Goal: Transaction & Acquisition: Purchase product/service

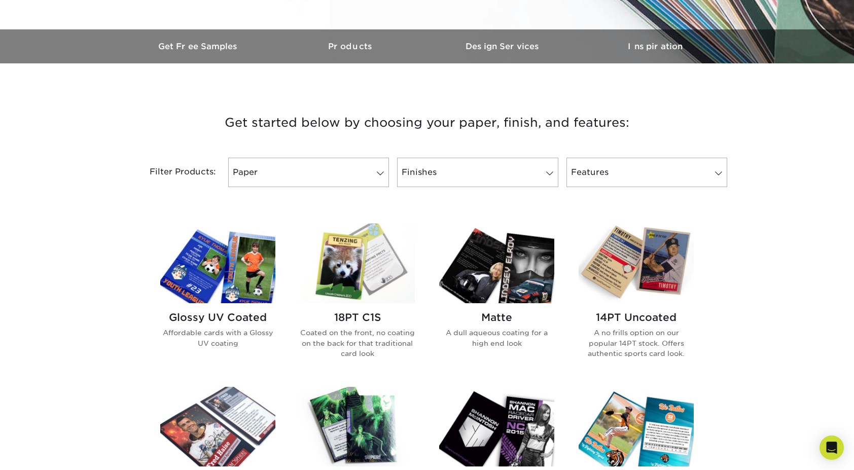
scroll to position [290, 0]
click at [229, 264] on img at bounding box center [217, 263] width 115 height 80
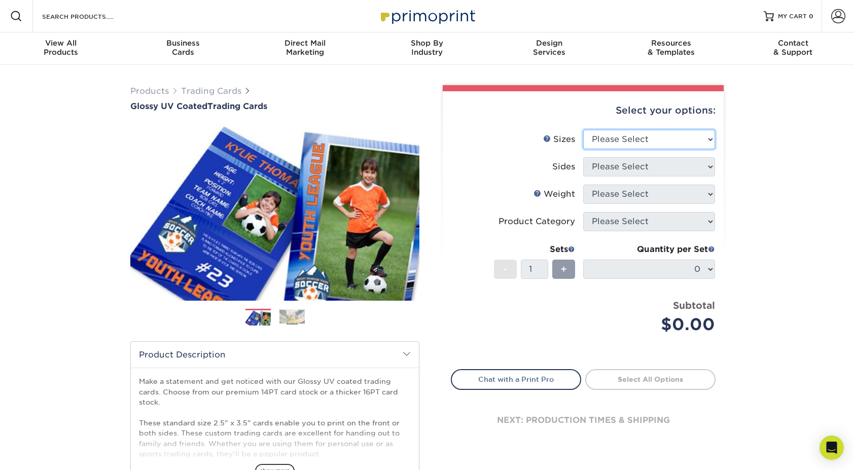
click at [648, 148] on select "Please Select 2.5" x 3.5"" at bounding box center [649, 139] width 132 height 19
select select "2.50x3.50"
click at [583, 130] on select "Please Select 2.5" x 3.5"" at bounding box center [649, 139] width 132 height 19
click at [637, 161] on select "Please Select Print Both Sides Print Front Only" at bounding box center [649, 166] width 132 height 19
select select "32d3c223-f82c-492b-b915-ba065a00862f"
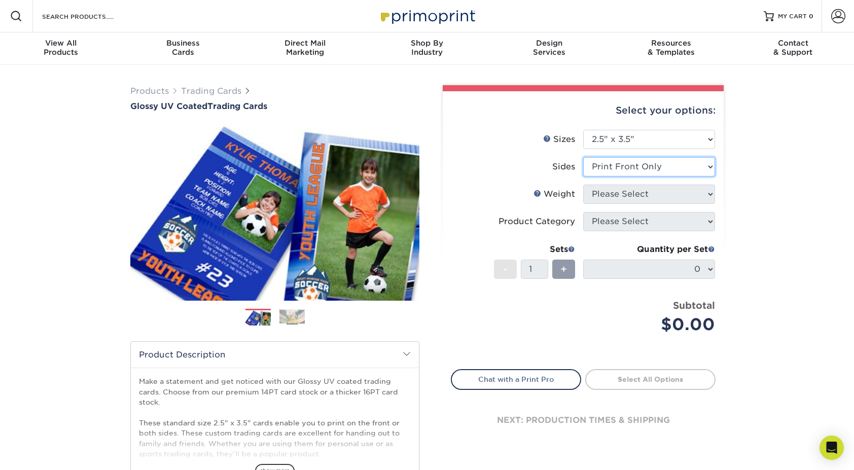
click at [583, 157] on select "Please Select Print Both Sides Print Front Only" at bounding box center [649, 166] width 132 height 19
click at [642, 196] on select "Please Select 16PT 14PT 18PT C1S" at bounding box center [649, 194] width 132 height 19
select select "16PT"
click at [583, 185] on select "Please Select 16PT 14PT 18PT C1S" at bounding box center [649, 194] width 132 height 19
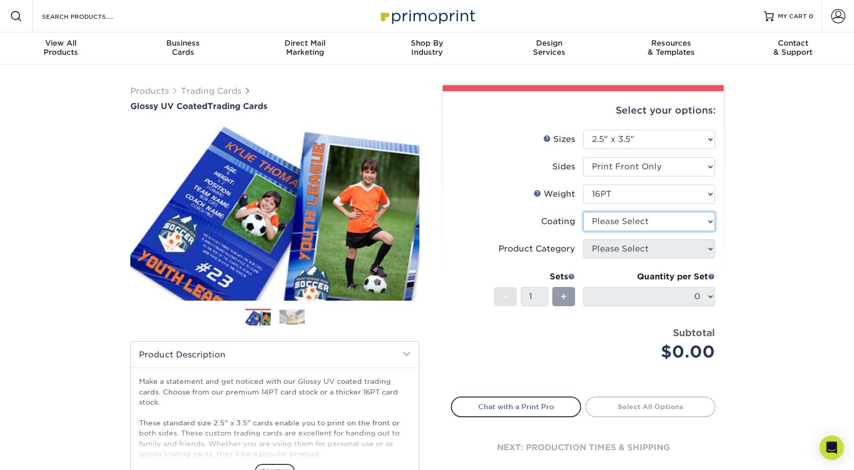
click at [638, 222] on select at bounding box center [649, 221] width 132 height 19
select select "ae367451-b2b8-45df-a344-0f05b6a12993"
click at [583, 212] on select at bounding box center [649, 221] width 132 height 19
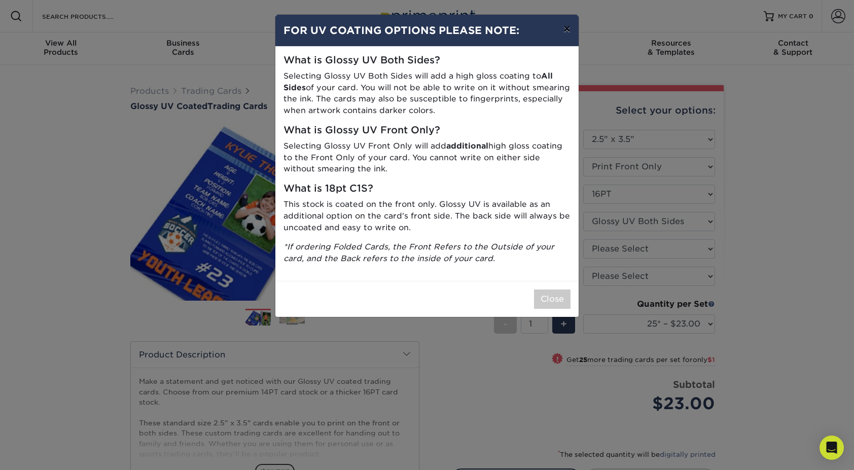
click at [564, 30] on button "×" at bounding box center [566, 29] width 23 height 28
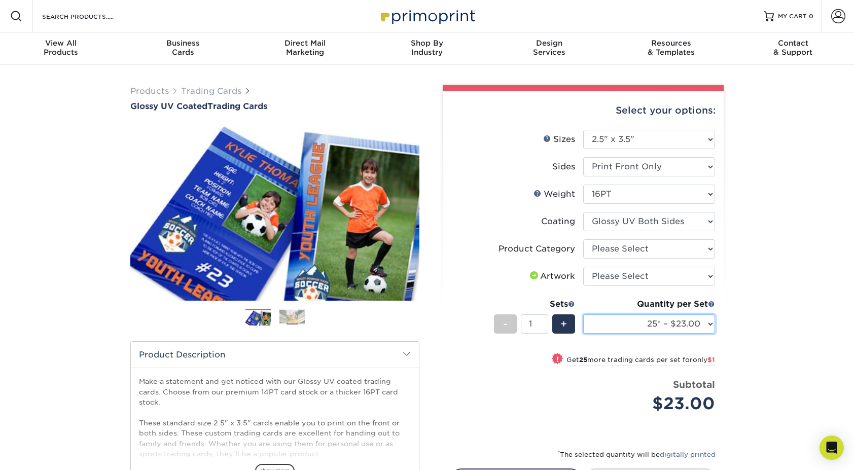
click at [634, 322] on select "25* – $23.00 50* – $24.00 75* – $25.00 100* – $37.00 250* – $47.00 500 – $58.00…" at bounding box center [649, 323] width 132 height 19
click at [583, 314] on select "25* – $23.00 50* – $24.00 75* – $25.00 100* – $37.00 250* – $47.00 500 – $58.00…" at bounding box center [649, 323] width 132 height 19
click at [652, 324] on select "25* – $23.00 50* – $24.00 75* – $25.00 100* – $37.00 250* – $47.00 500 – $58.00…" at bounding box center [649, 323] width 132 height 19
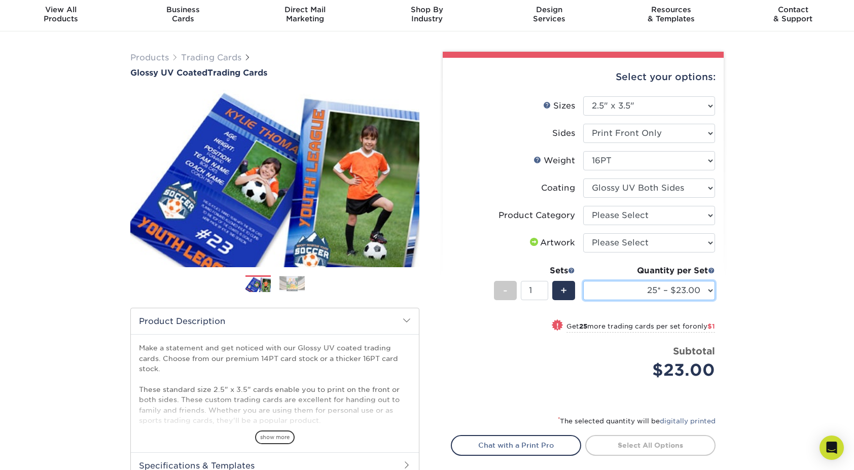
scroll to position [32, 0]
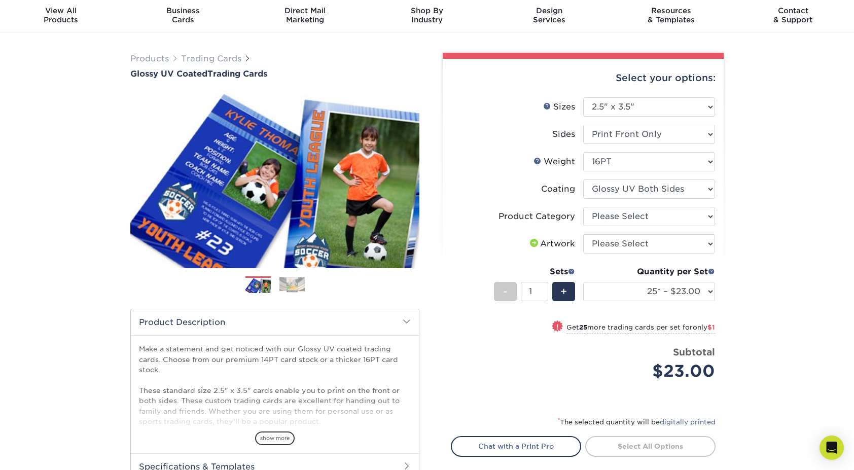
click at [709, 327] on span "$1" at bounding box center [712, 328] width 8 height 8
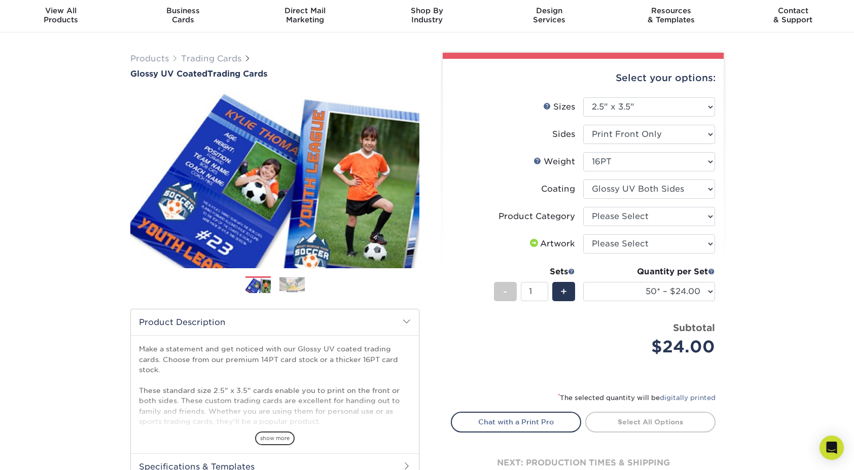
click at [679, 281] on div "Quantity per Set 25* – $23.00 50* – $24.00 75* – $25.00 100* – $37.00 250* – $4…" at bounding box center [649, 289] width 132 height 47
click at [677, 292] on select "25* – $23.00 50* – $24.00 75* – $25.00 100* – $37.00 250* – $47.00 500 – $58.00…" at bounding box center [649, 291] width 132 height 19
select select "25* – $23.00"
click at [583, 282] on select "25* – $23.00 50* – $24.00 75* – $25.00 100* – $37.00 250* – $47.00 500 – $58.00…" at bounding box center [649, 291] width 132 height 19
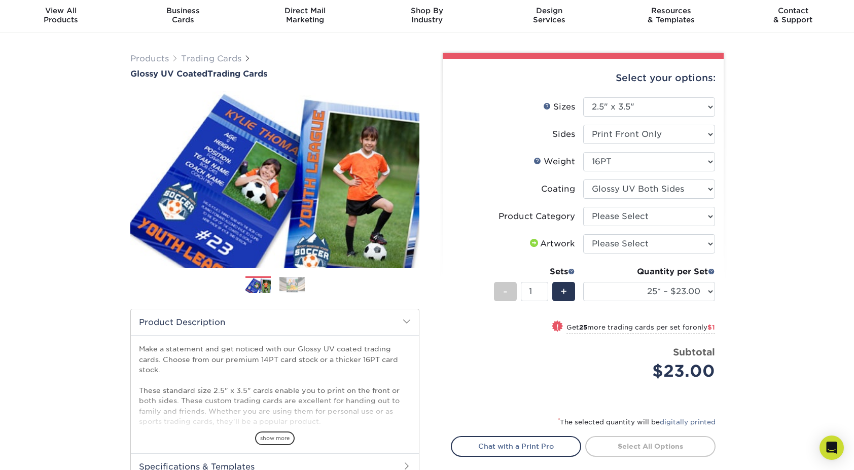
click at [771, 273] on div "Products Trading Cards Glossy UV Coated Trading Cards Previous Next /" at bounding box center [427, 303] width 854 height 542
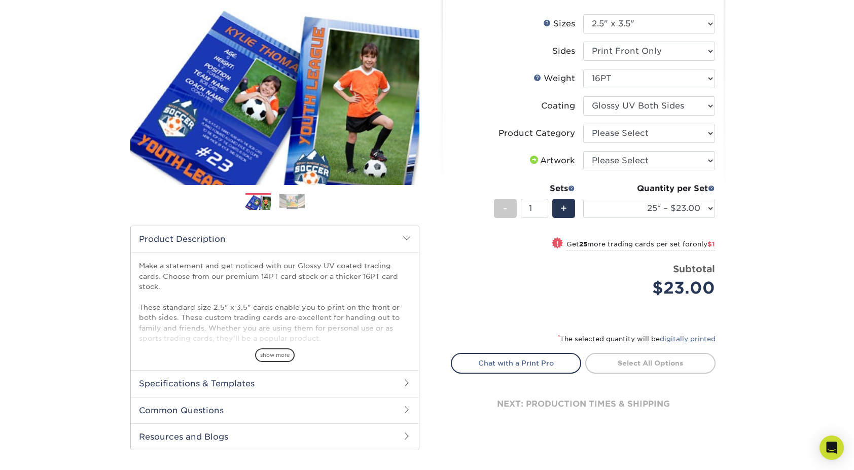
scroll to position [125, 0]
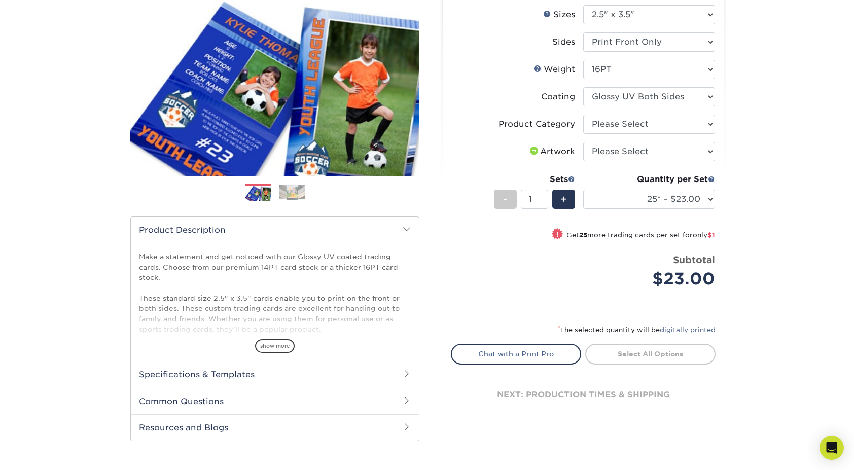
click at [308, 410] on h2 "Common Questions" at bounding box center [275, 401] width 288 height 26
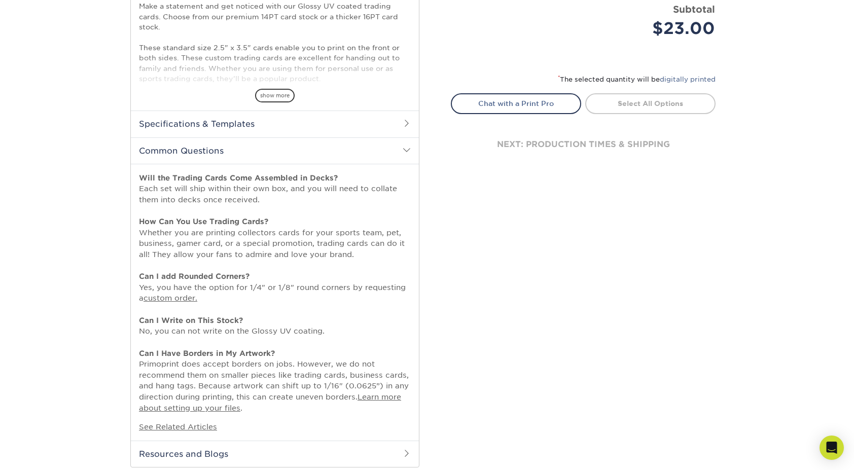
scroll to position [377, 0]
click at [189, 121] on h2 "Specifications & Templates" at bounding box center [275, 122] width 288 height 26
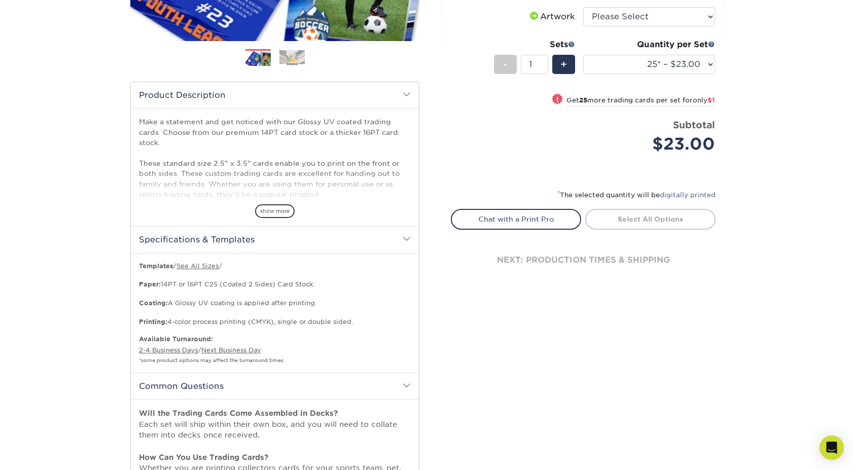
scroll to position [247, 0]
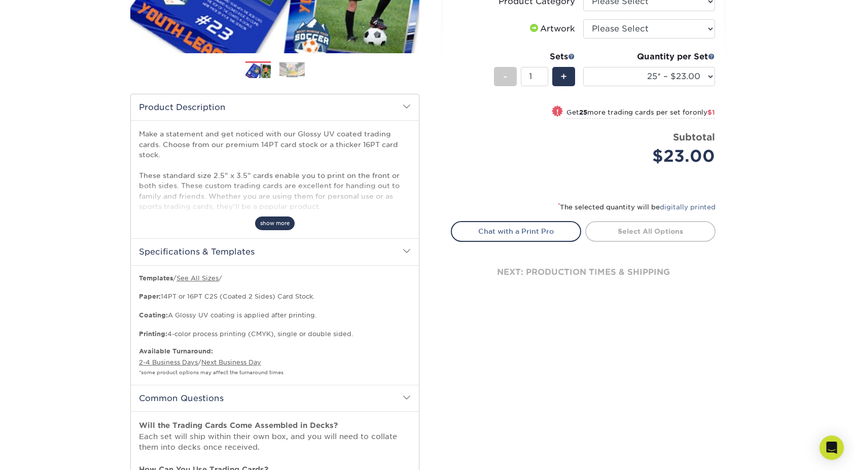
click at [272, 222] on span "show more" at bounding box center [275, 224] width 40 height 14
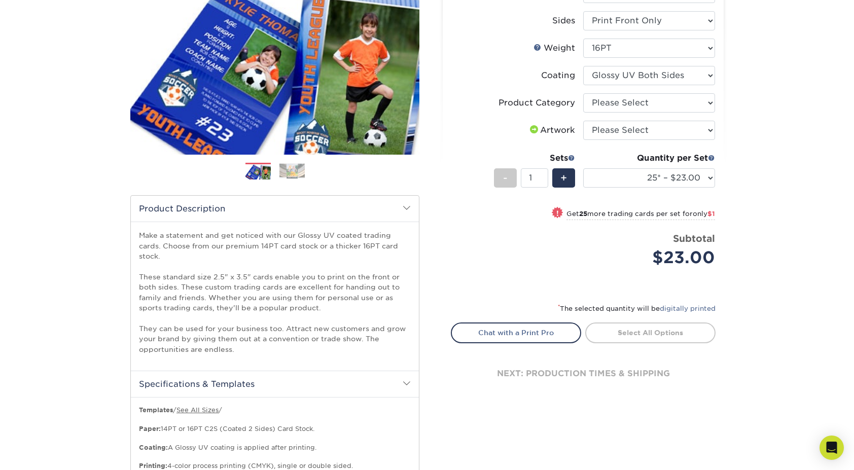
scroll to position [0, 0]
